Goal: Obtain resource: Download file/media

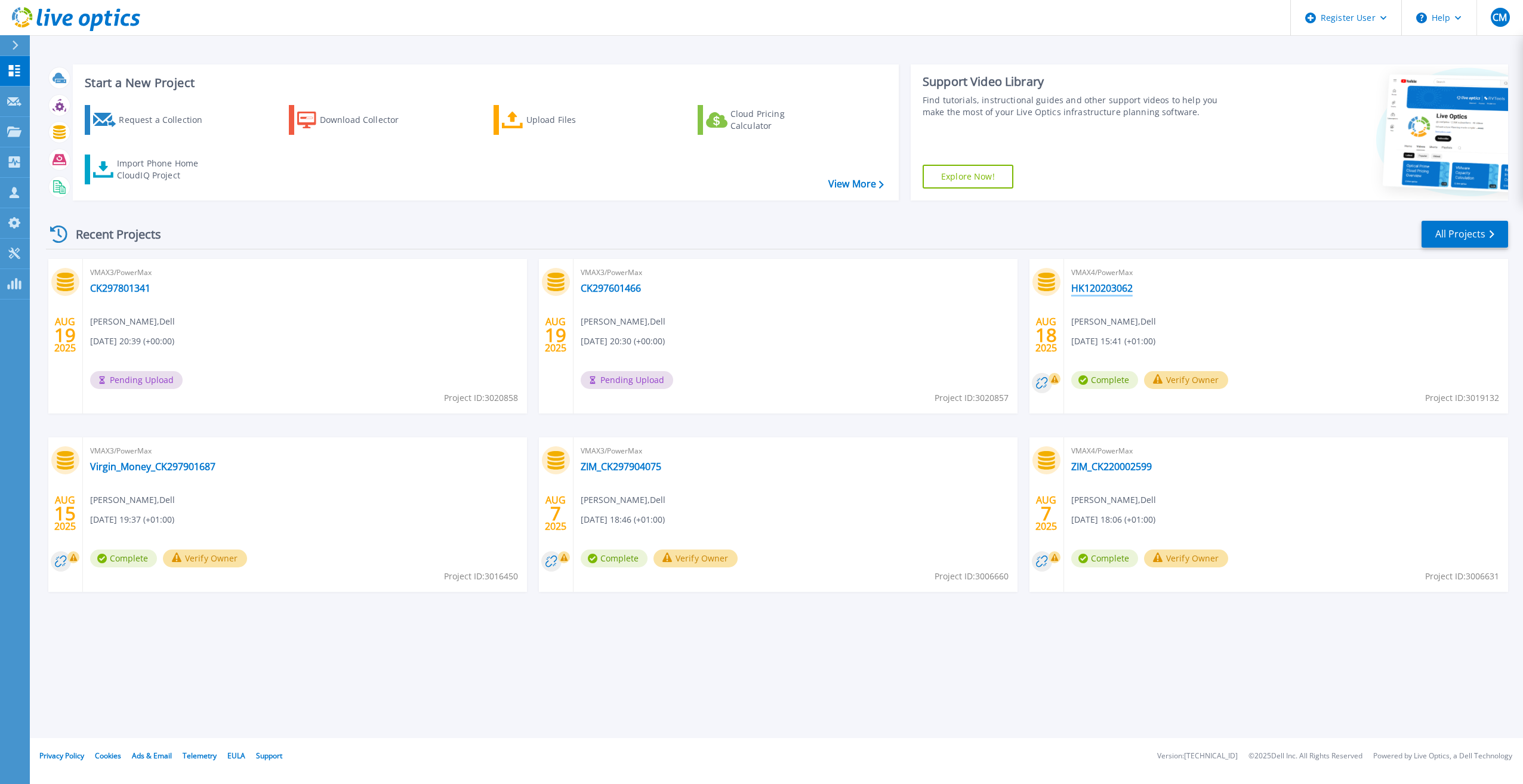
click at [1105, 290] on link "HK120203062" at bounding box center [1102, 288] width 62 height 12
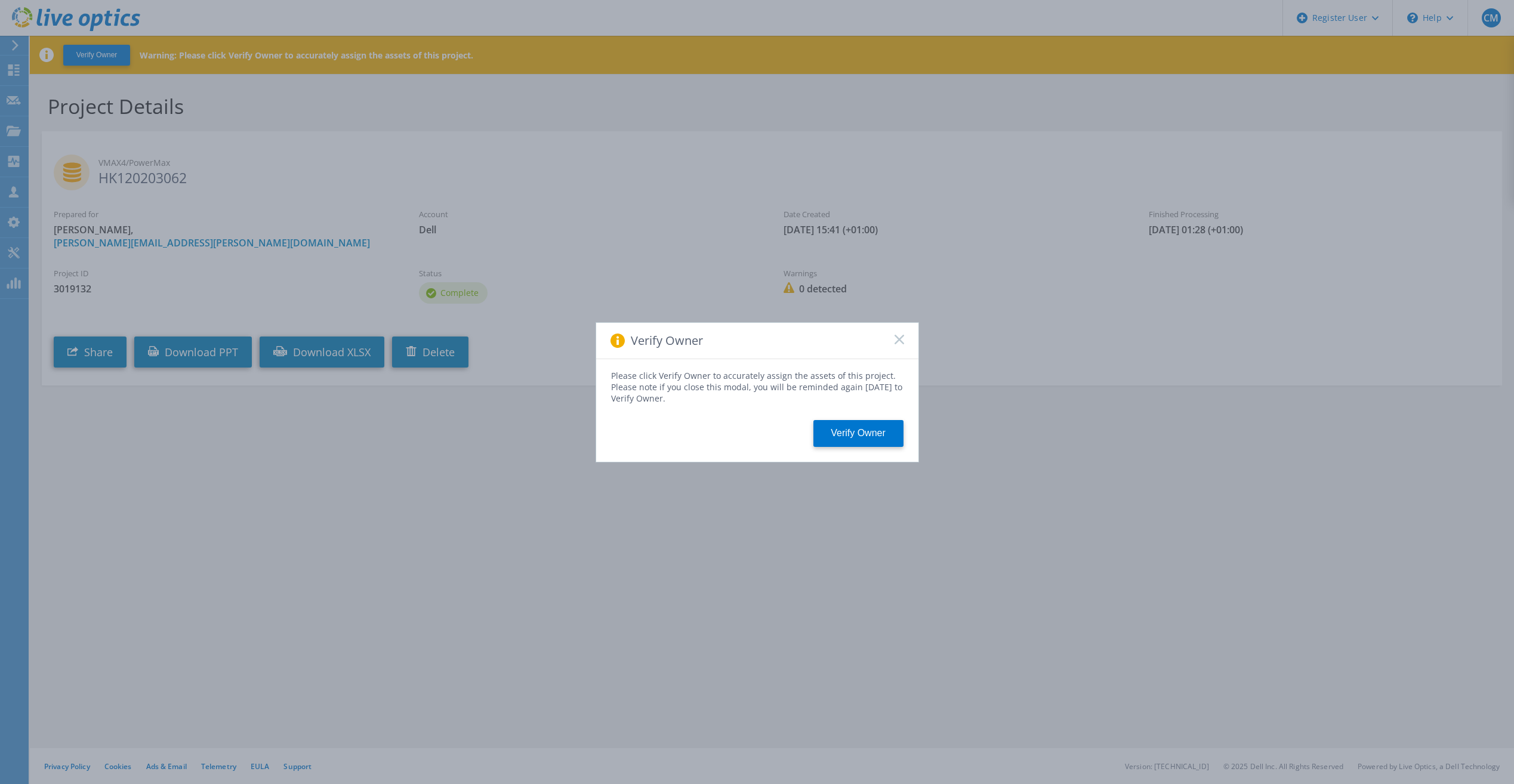
click at [893, 342] on div "Verify Owner" at bounding box center [757, 341] width 322 height 36
click at [900, 342] on icon at bounding box center [899, 339] width 10 height 10
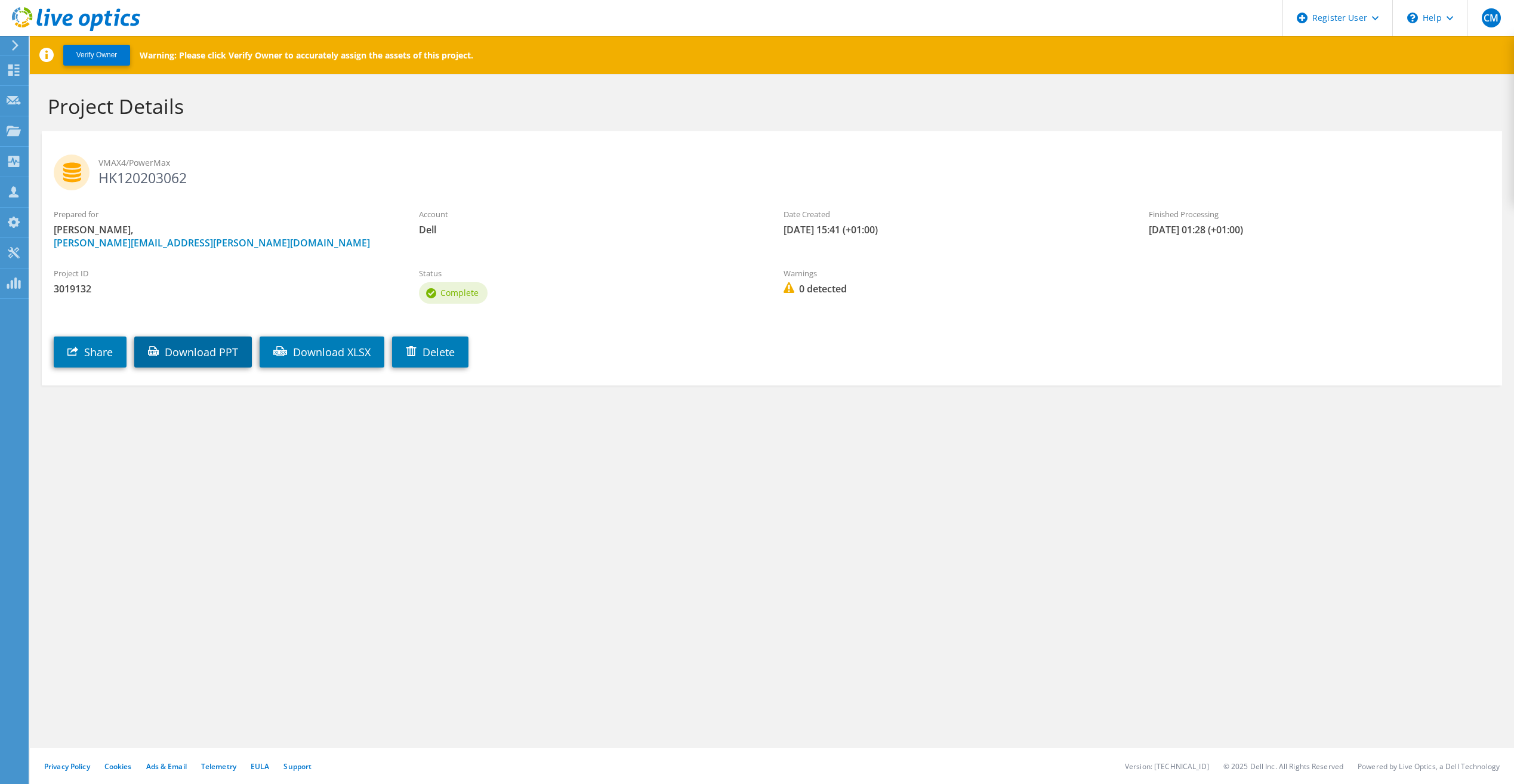
click at [224, 343] on link "Download PPT" at bounding box center [193, 351] width 117 height 31
click at [13, 68] on icon at bounding box center [14, 70] width 14 height 11
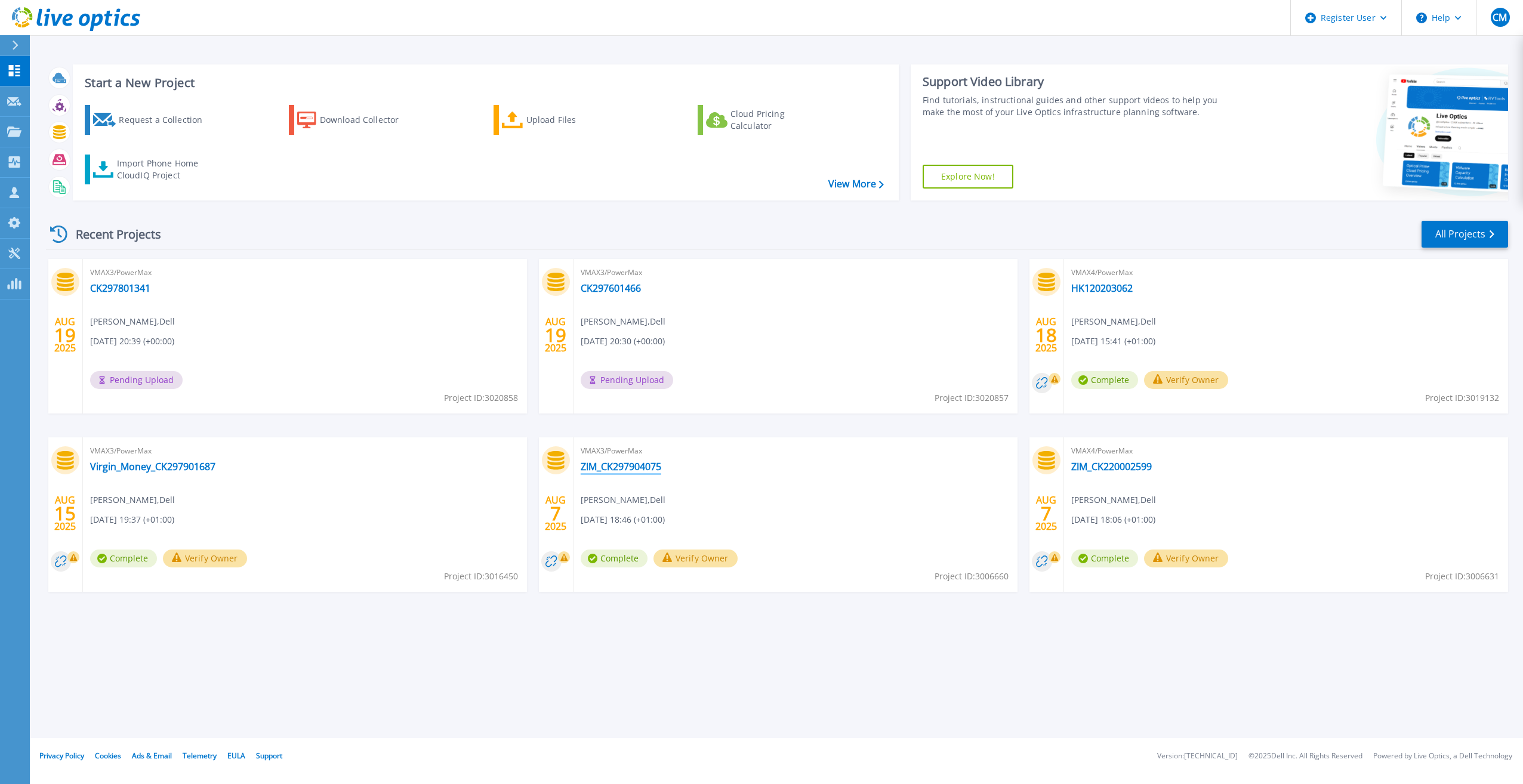
click at [647, 463] on link "ZIM_CK297904075" at bounding box center [621, 466] width 81 height 12
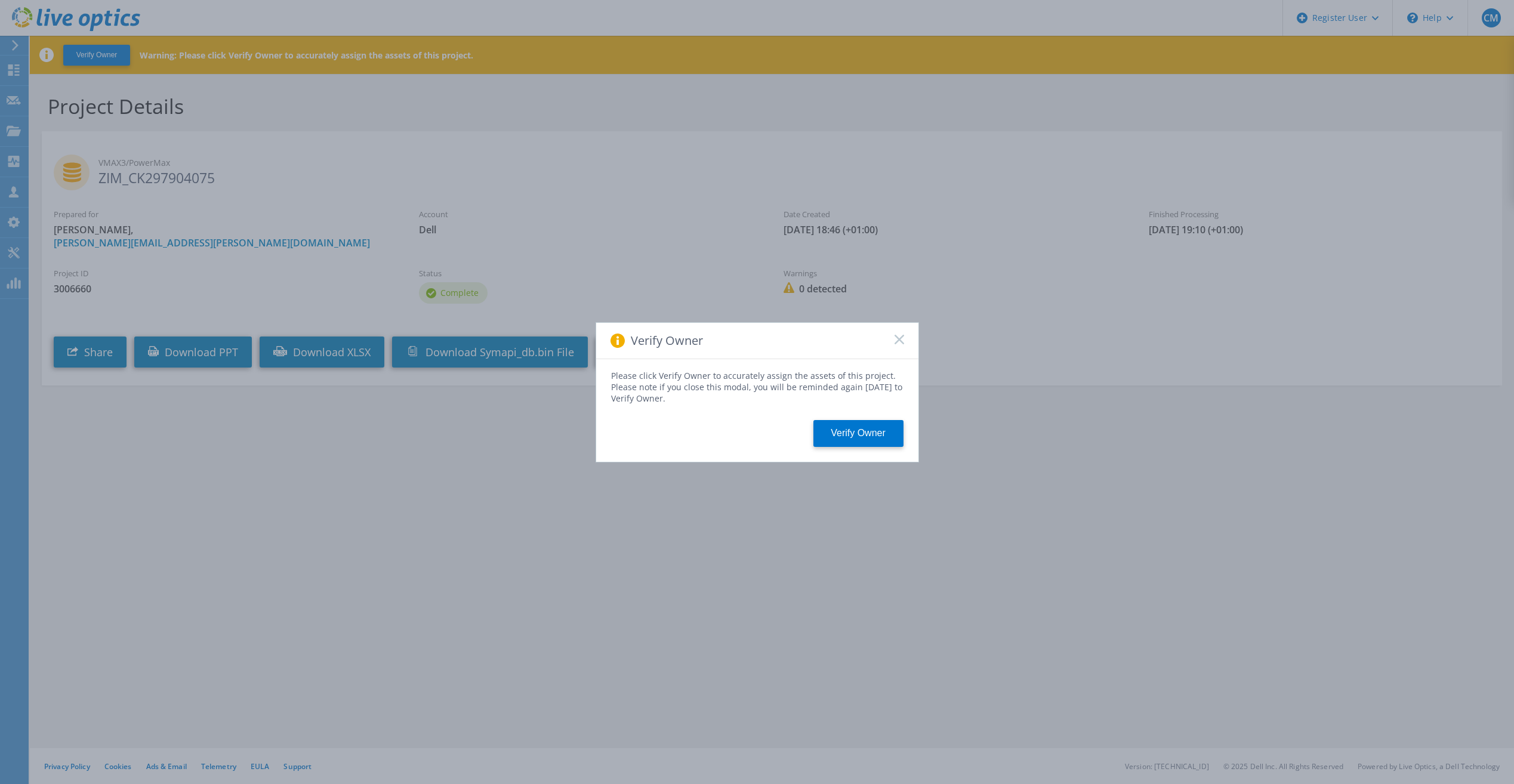
click at [898, 339] on rect at bounding box center [898, 339] width 10 height 10
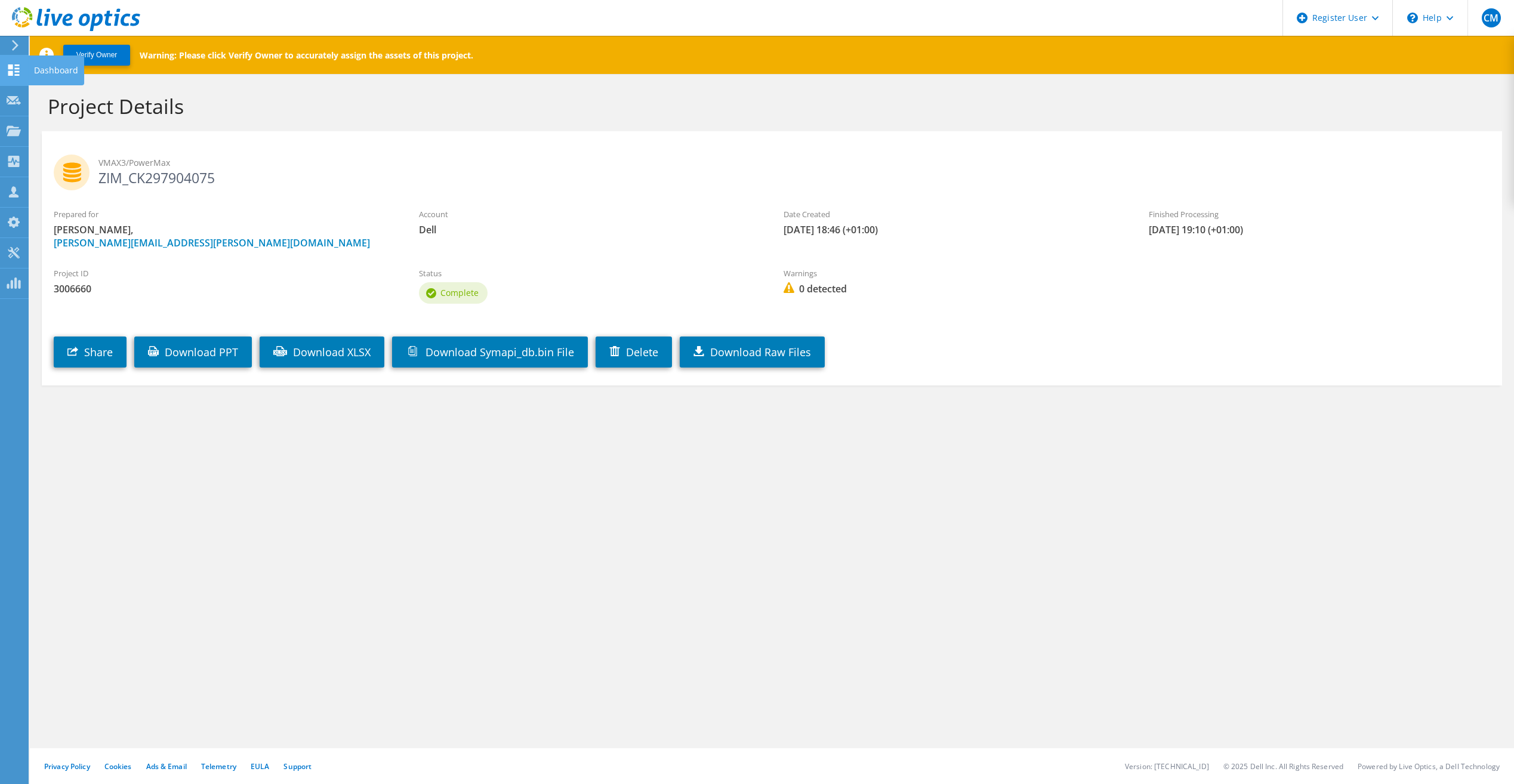
click at [14, 65] on icon at bounding box center [14, 70] width 14 height 11
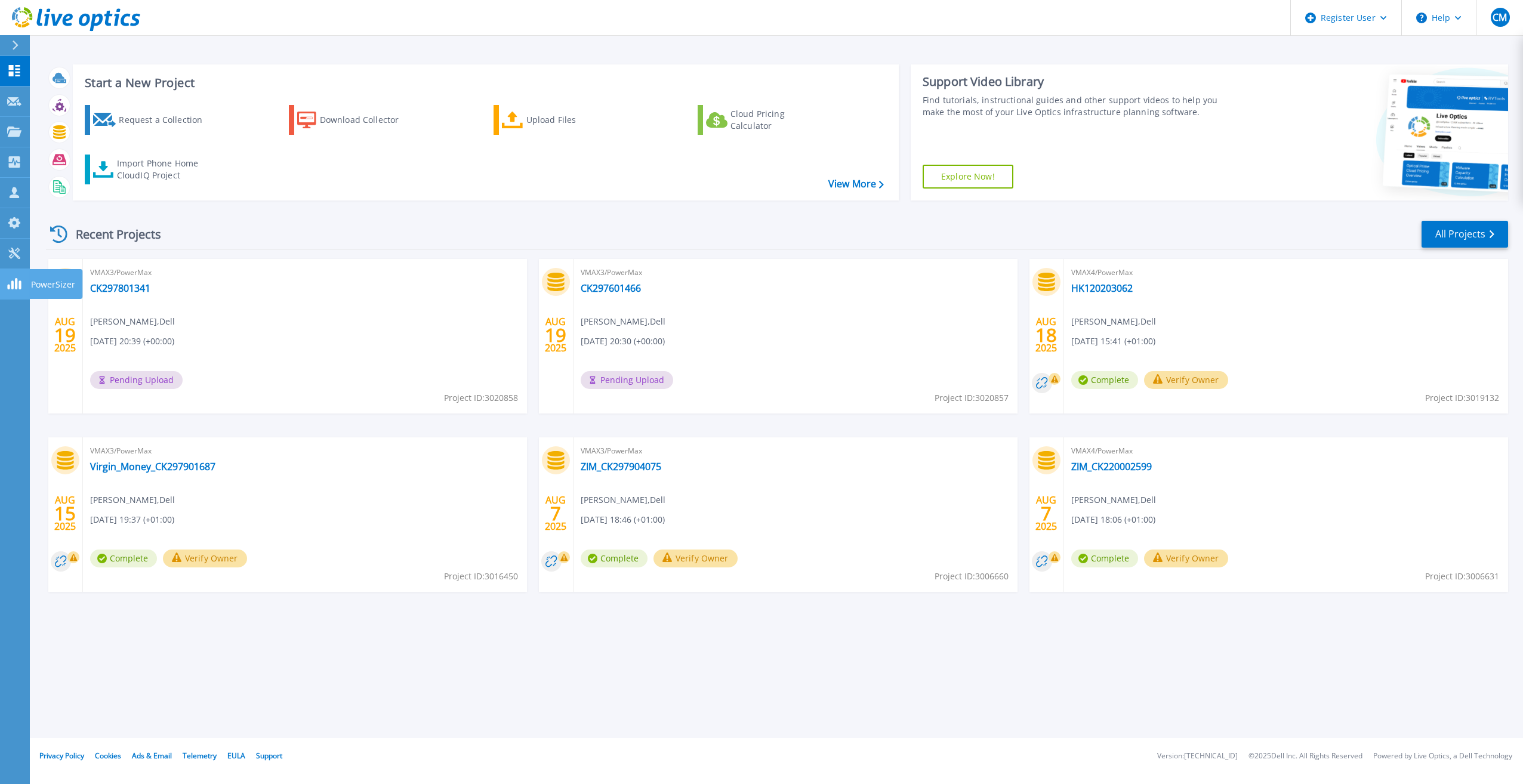
click at [16, 285] on rect at bounding box center [16, 284] width 2 height 11
click at [625, 650] on div "Start a New Project Request a Collection Download Collector Upload Files Cloud …" at bounding box center [777, 369] width 1493 height 738
click at [944, 630] on div "Start a New Project Request a Collection Download Collector Upload Files Cloud …" at bounding box center [777, 369] width 1493 height 738
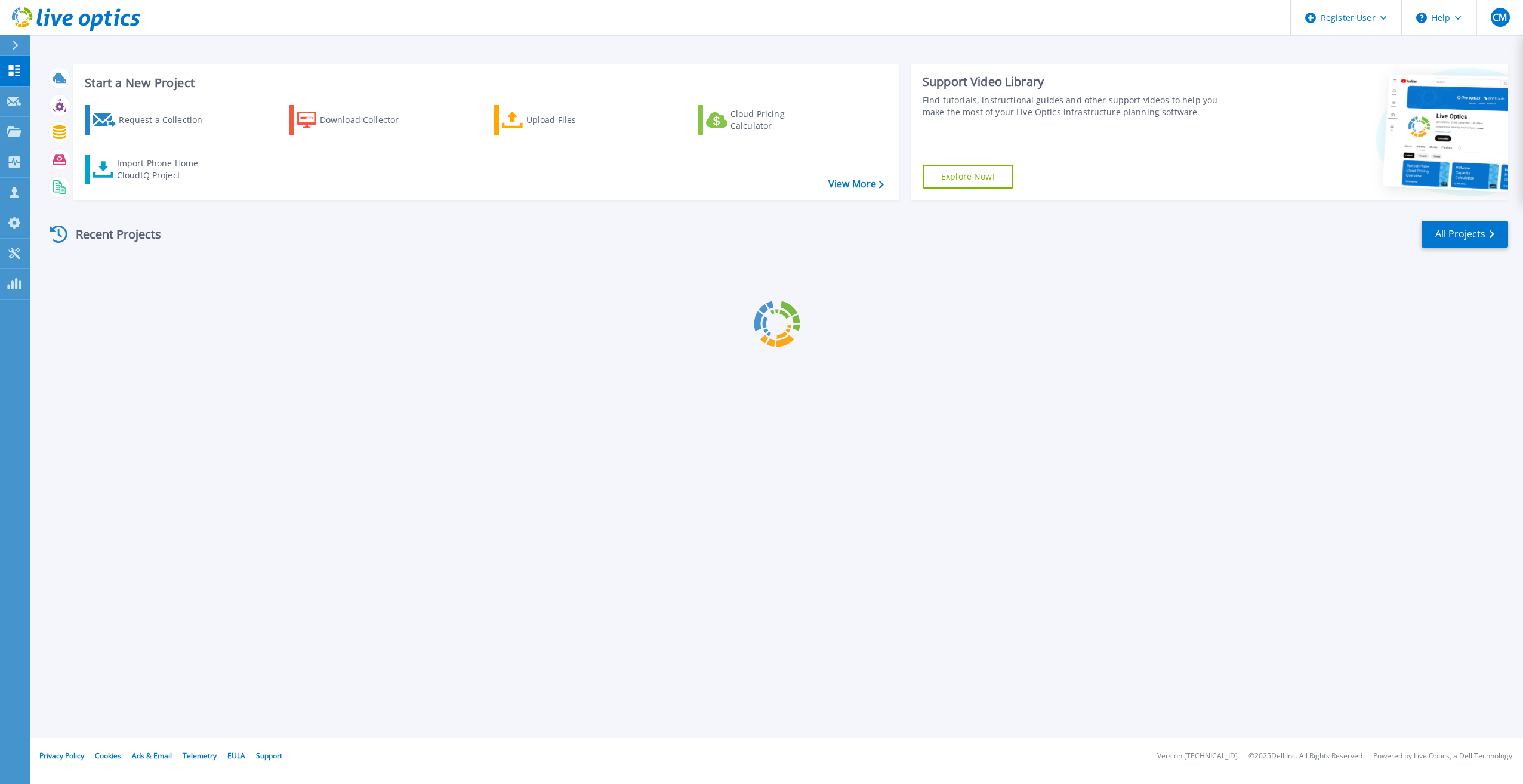
drag, startPoint x: 0, startPoint y: 0, endPoint x: 530, endPoint y: 244, distance: 583.5
click at [530, 244] on div "Recent Projects All Projects" at bounding box center [777, 235] width 1462 height 30
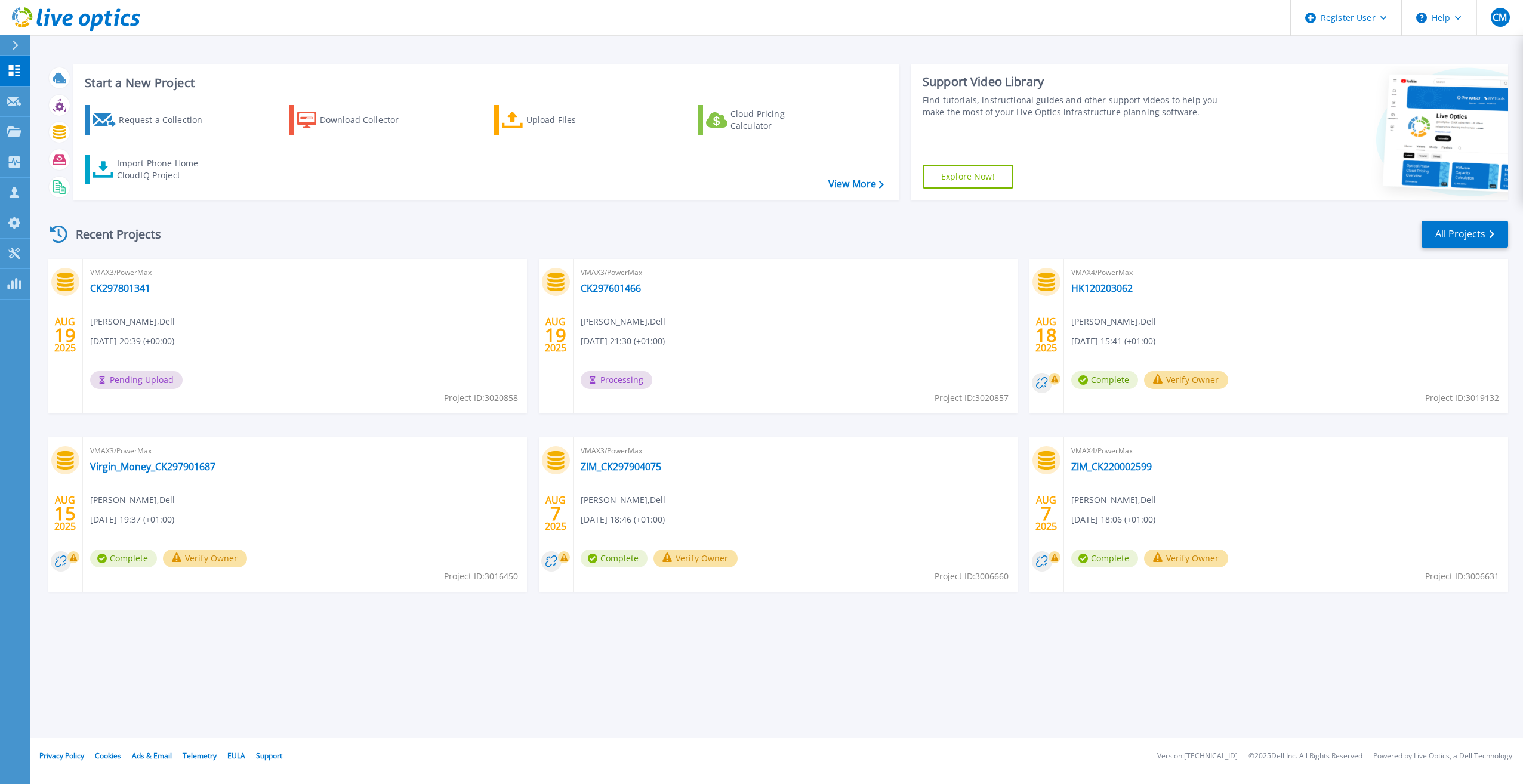
click at [787, 656] on div "Start a New Project Request a Collection Download Collector Upload Files Cloud …" at bounding box center [777, 369] width 1493 height 738
click at [626, 293] on link "CK297601466" at bounding box center [611, 288] width 60 height 12
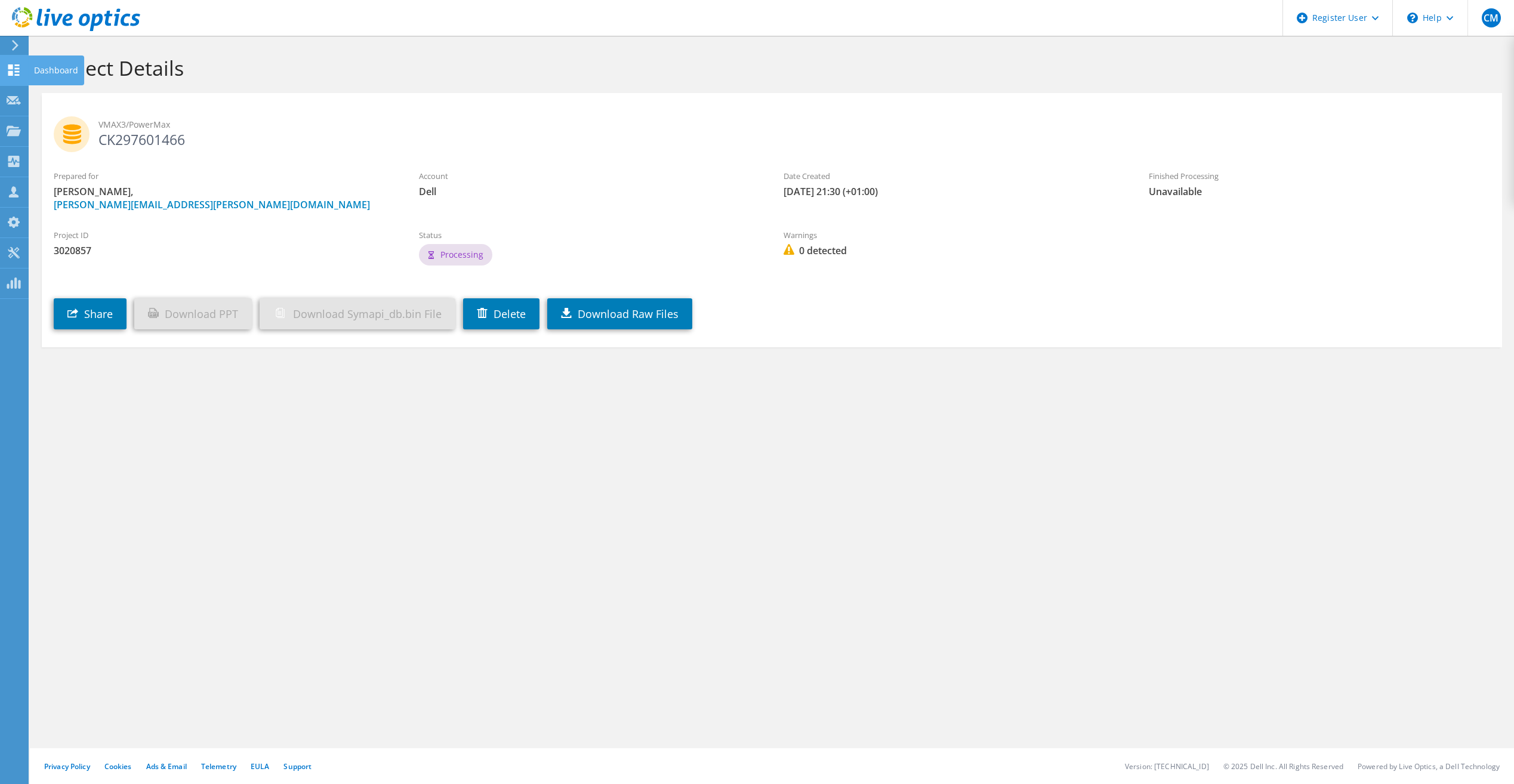
click at [12, 71] on use at bounding box center [14, 70] width 11 height 11
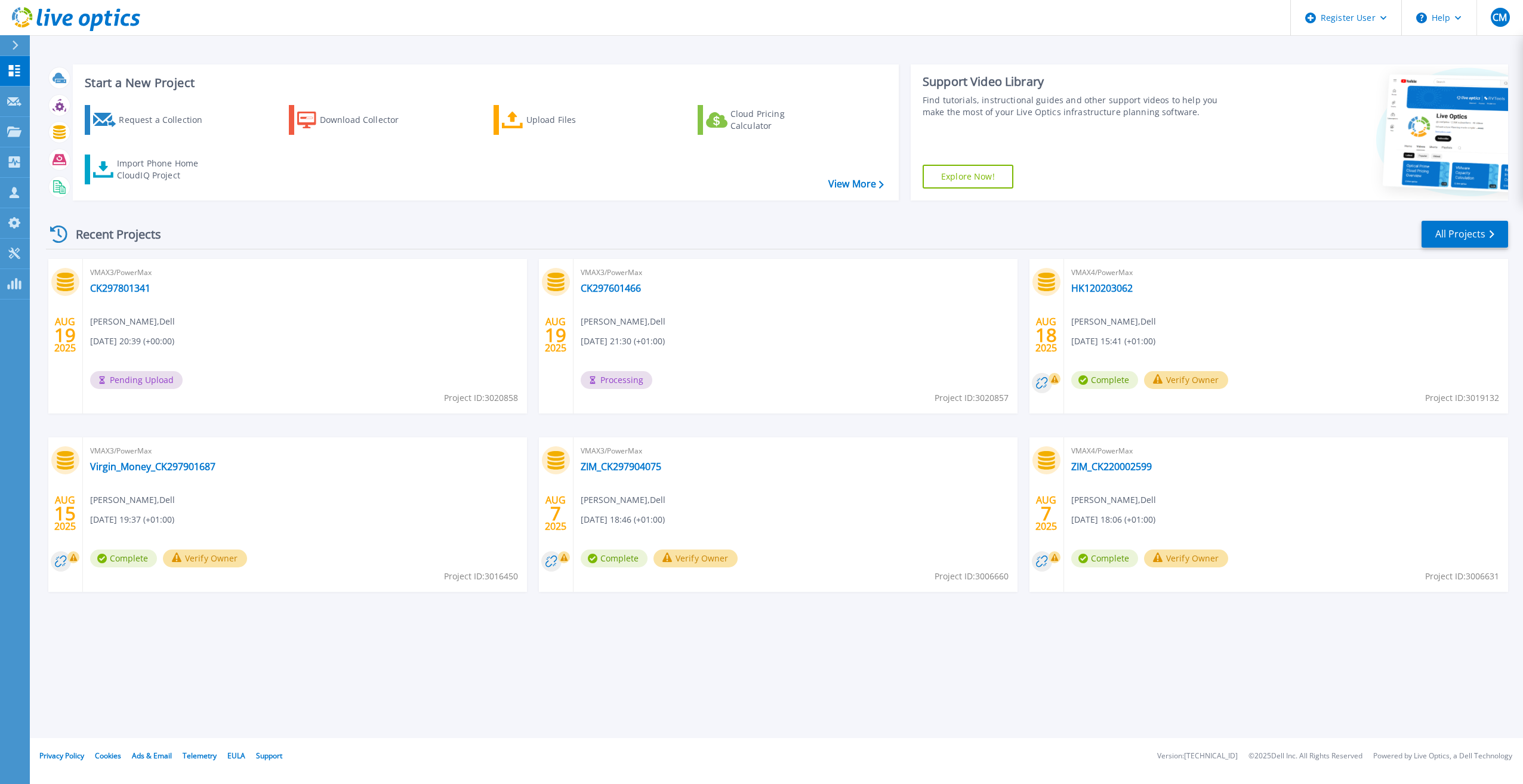
click at [496, 240] on div "Recent Projects All Projects" at bounding box center [777, 235] width 1462 height 30
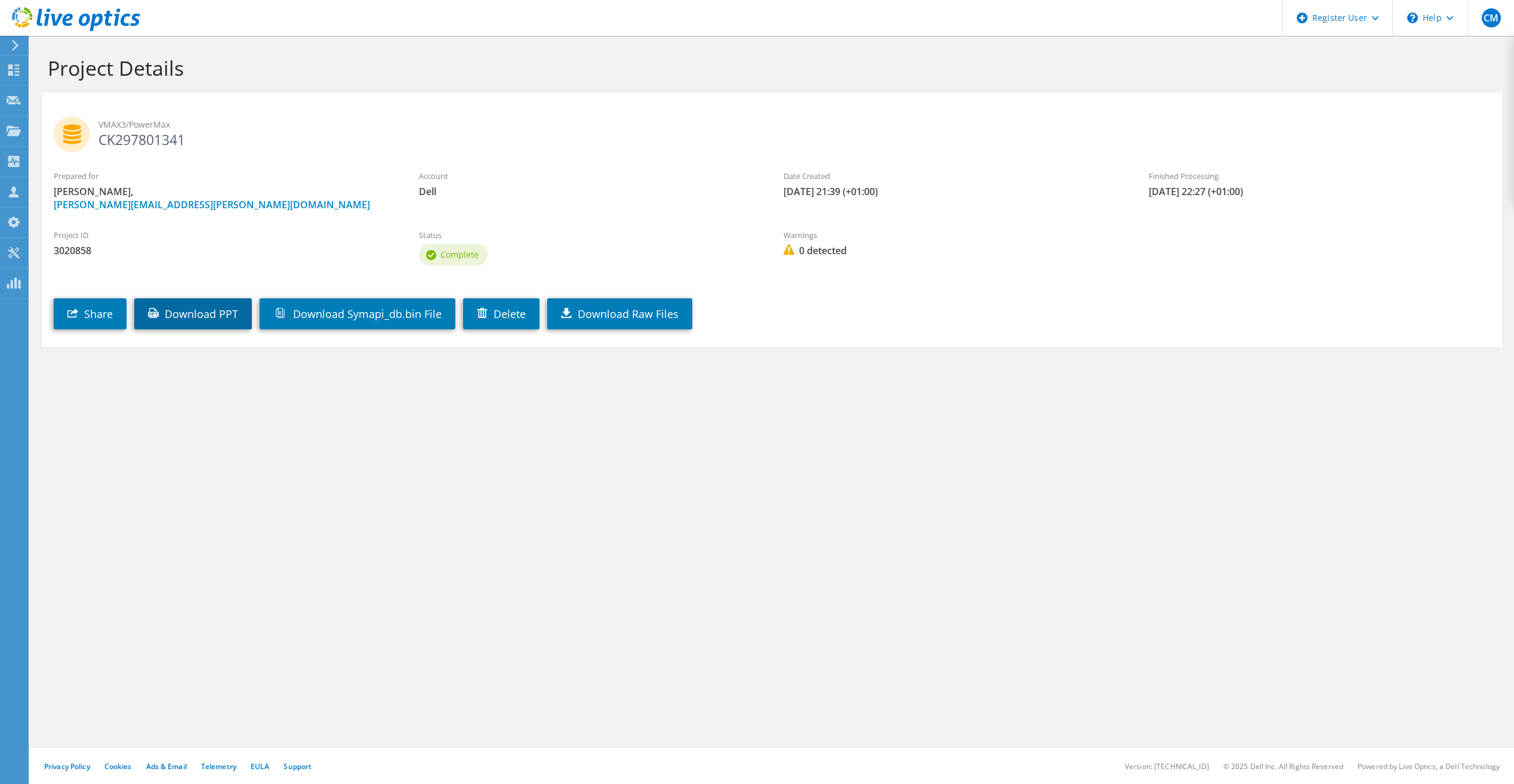
click at [226, 318] on link "Download PPT" at bounding box center [193, 314] width 117 height 31
